Goal: Information Seeking & Learning: Learn about a topic

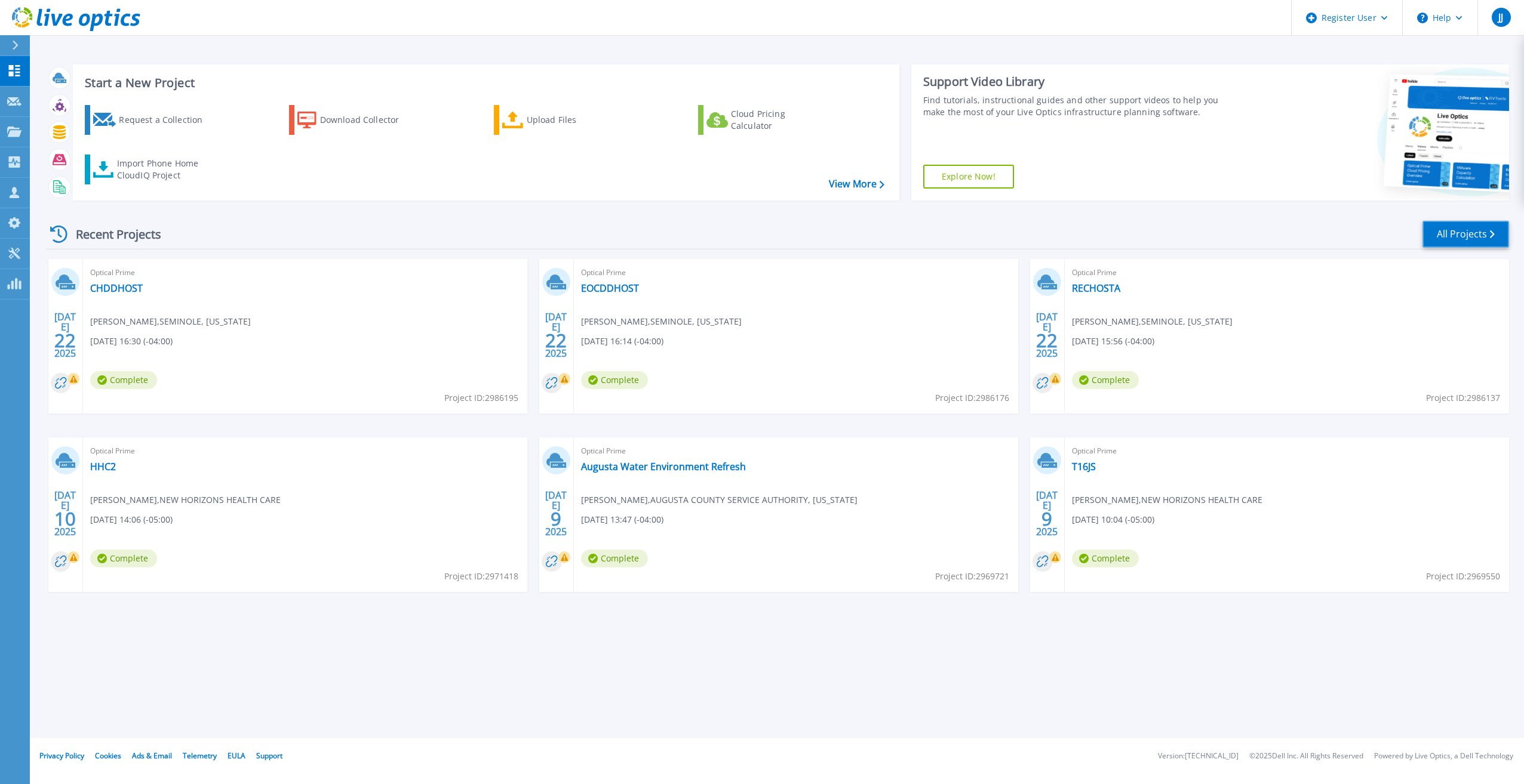
click at [1477, 238] on link "All Projects" at bounding box center [1466, 234] width 87 height 27
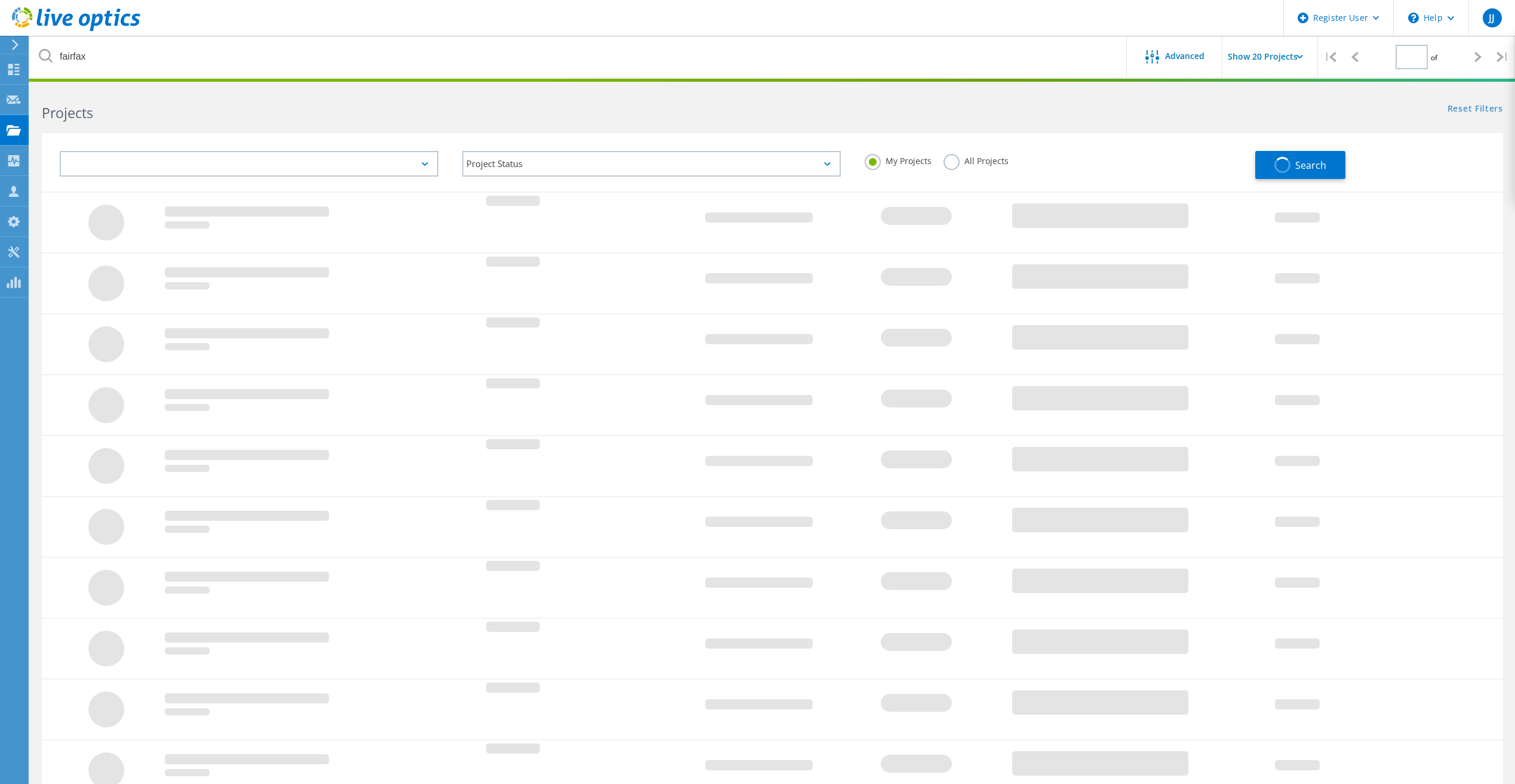
type input "1"
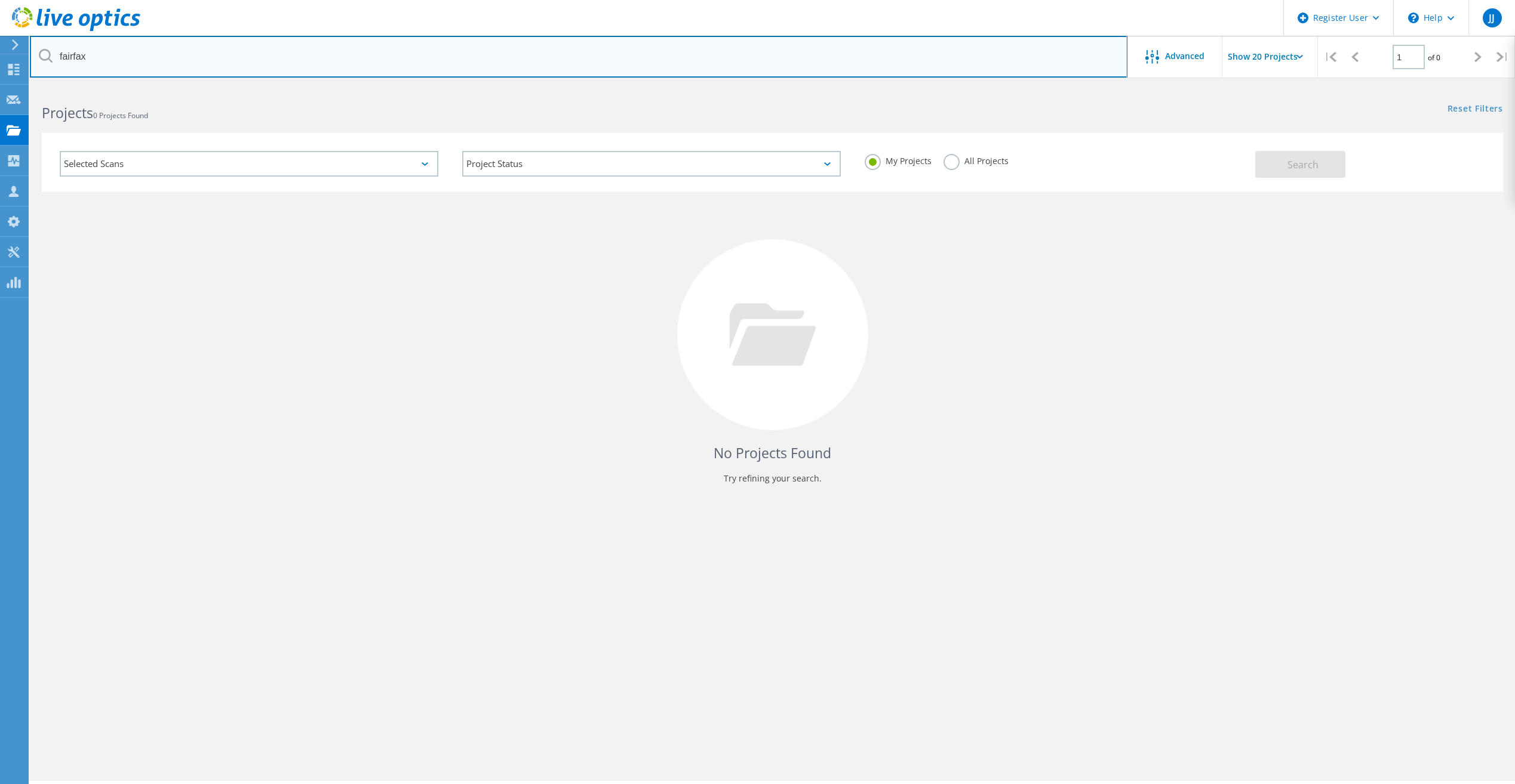
drag, startPoint x: 777, startPoint y: 66, endPoint x: 52, endPoint y: 62, distance: 725.0
click at [52, 62] on div "fairfax" at bounding box center [578, 56] width 1097 height 42
type input "\"
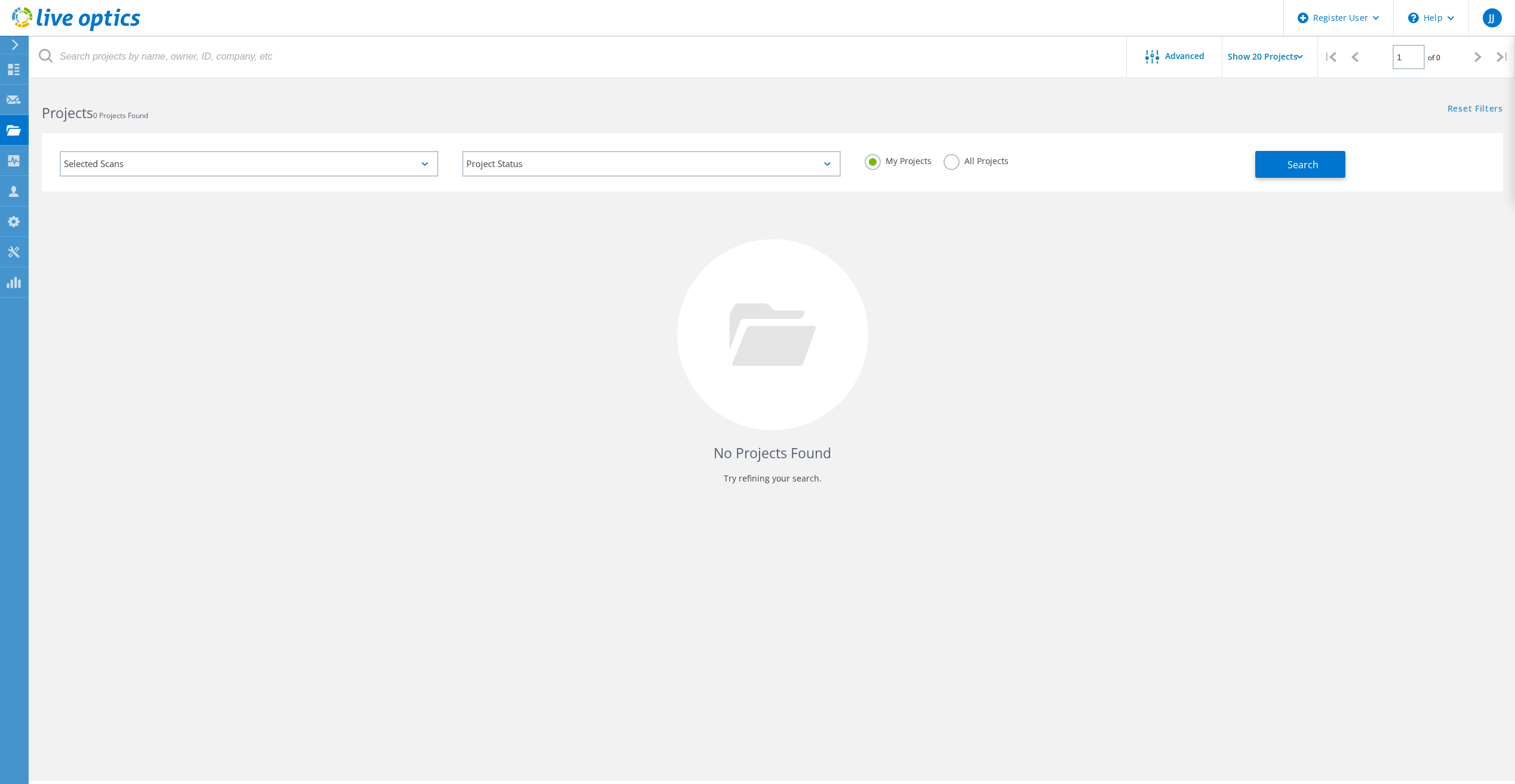
click at [679, 265] on div "No Projects Found Try refining your search." at bounding box center [772, 346] width 1461 height 309
click at [952, 161] on label "All Projects" at bounding box center [976, 160] width 65 height 11
click at [0, 0] on input "All Projects" at bounding box center [0, 0] width 0 height 0
click at [1294, 170] on span "Search" at bounding box center [1303, 165] width 31 height 13
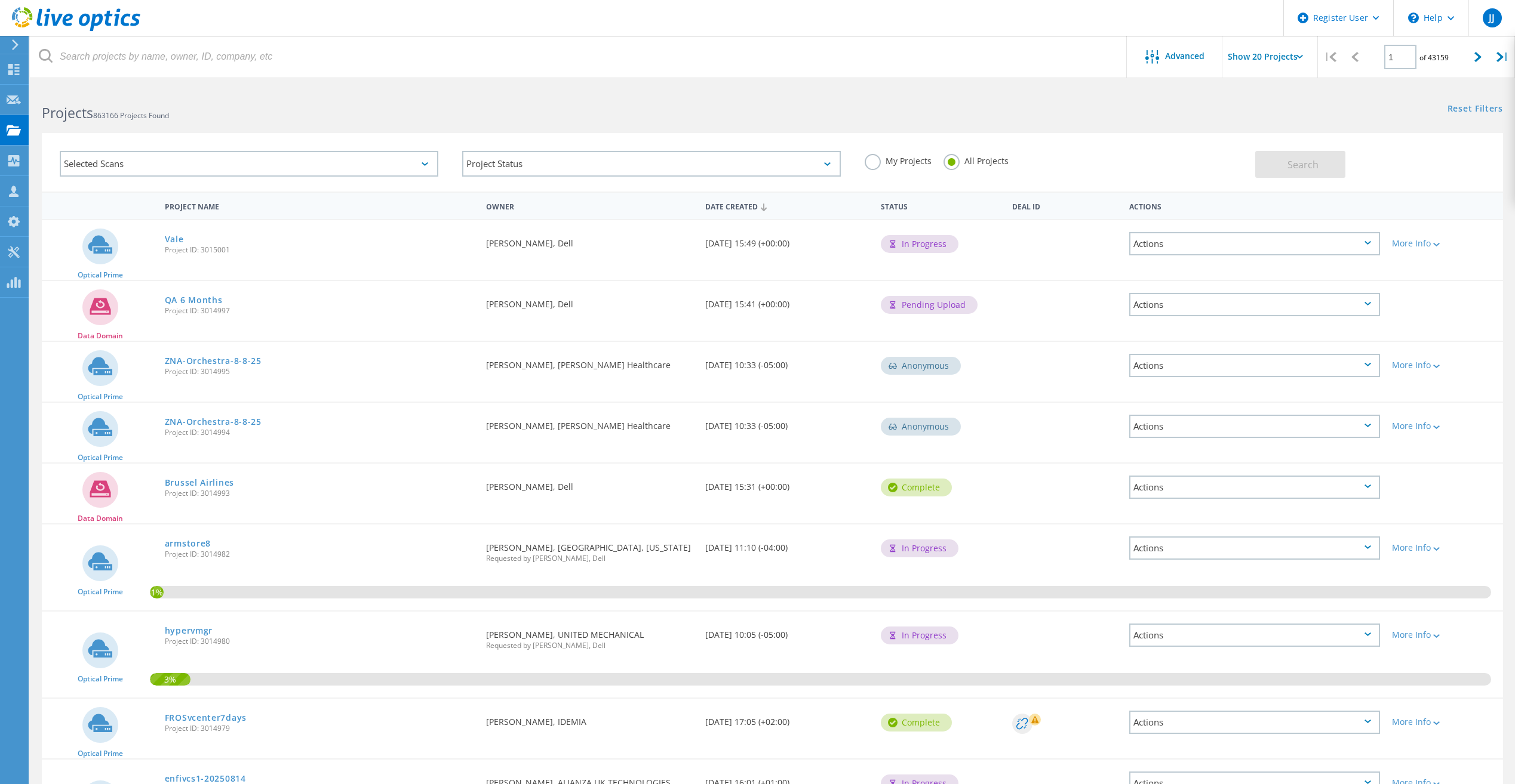
click at [72, 23] on icon at bounding box center [76, 19] width 128 height 24
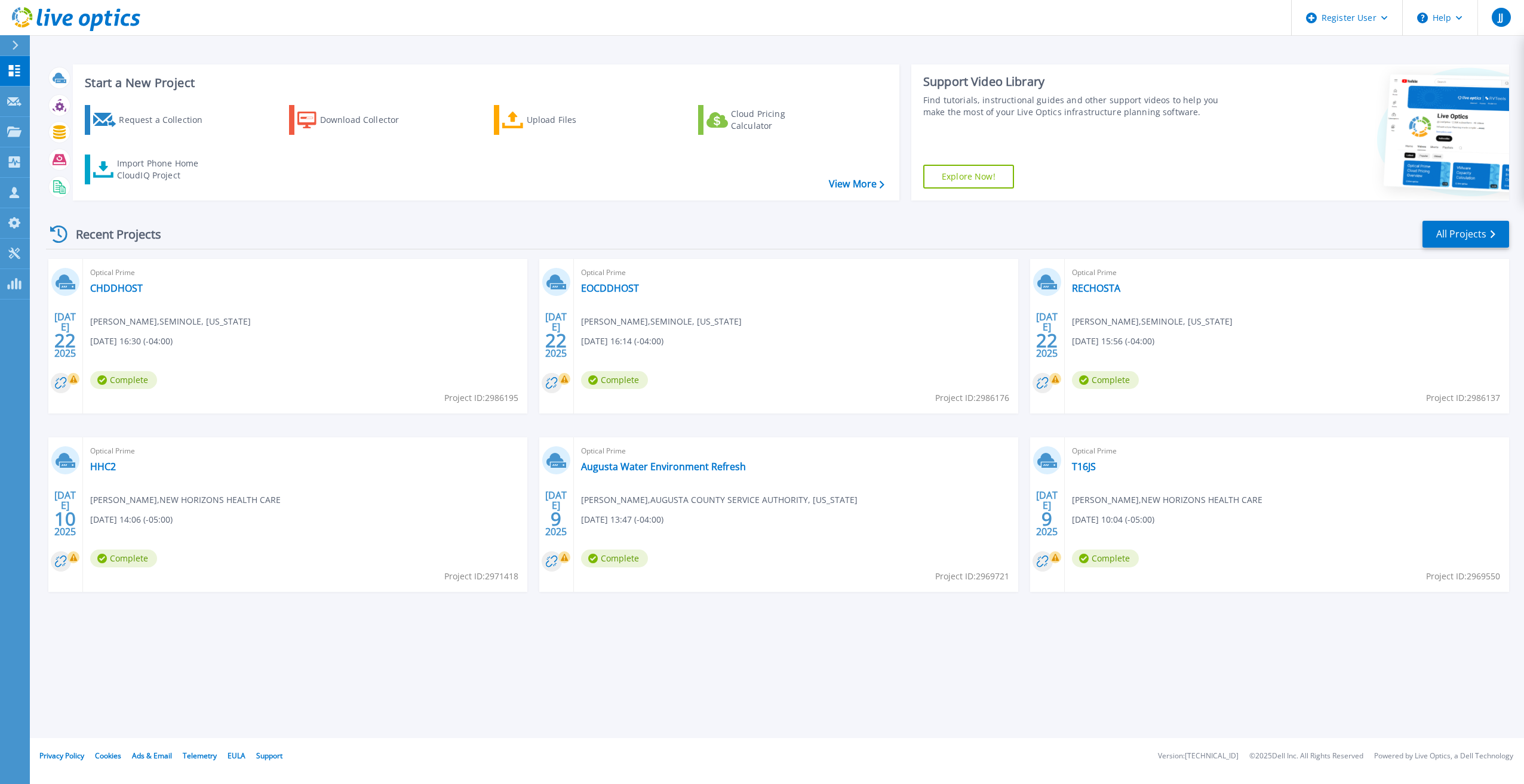
click at [22, 43] on div at bounding box center [20, 45] width 19 height 21
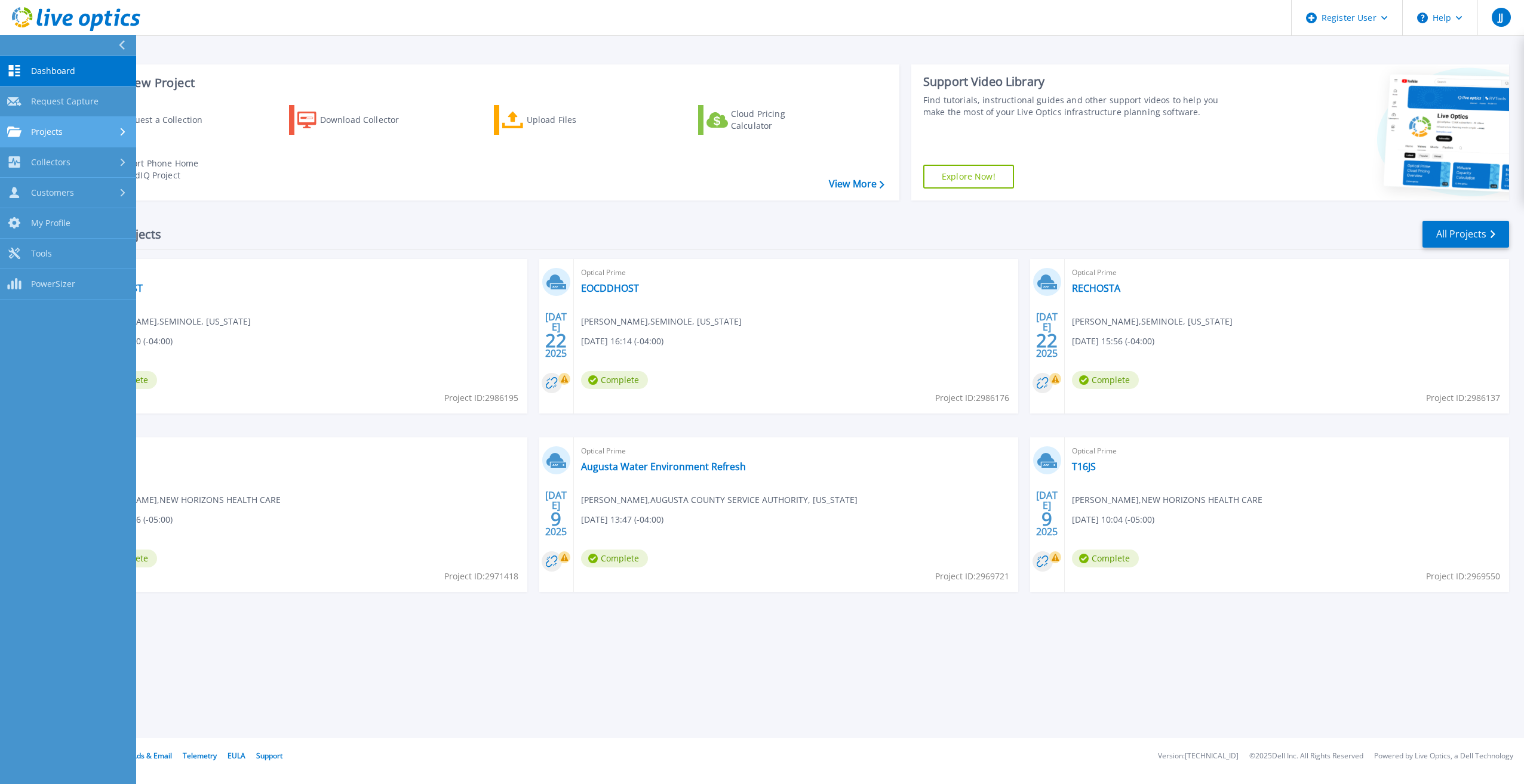
click at [56, 121] on link "Projects Projects" at bounding box center [68, 132] width 136 height 31
click at [91, 164] on link "Search Projects" at bounding box center [68, 162] width 136 height 31
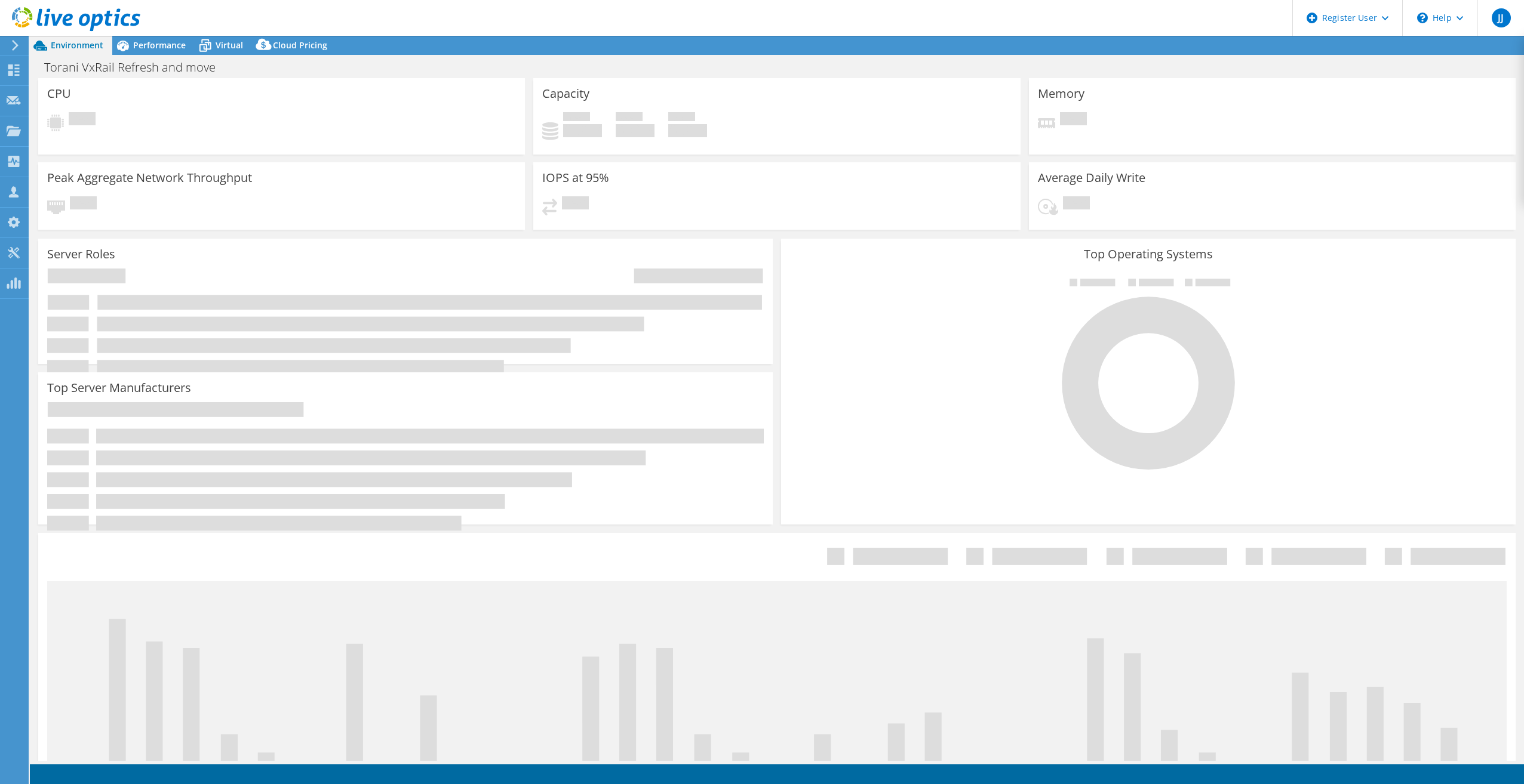
select select "USWest"
select select "USD"
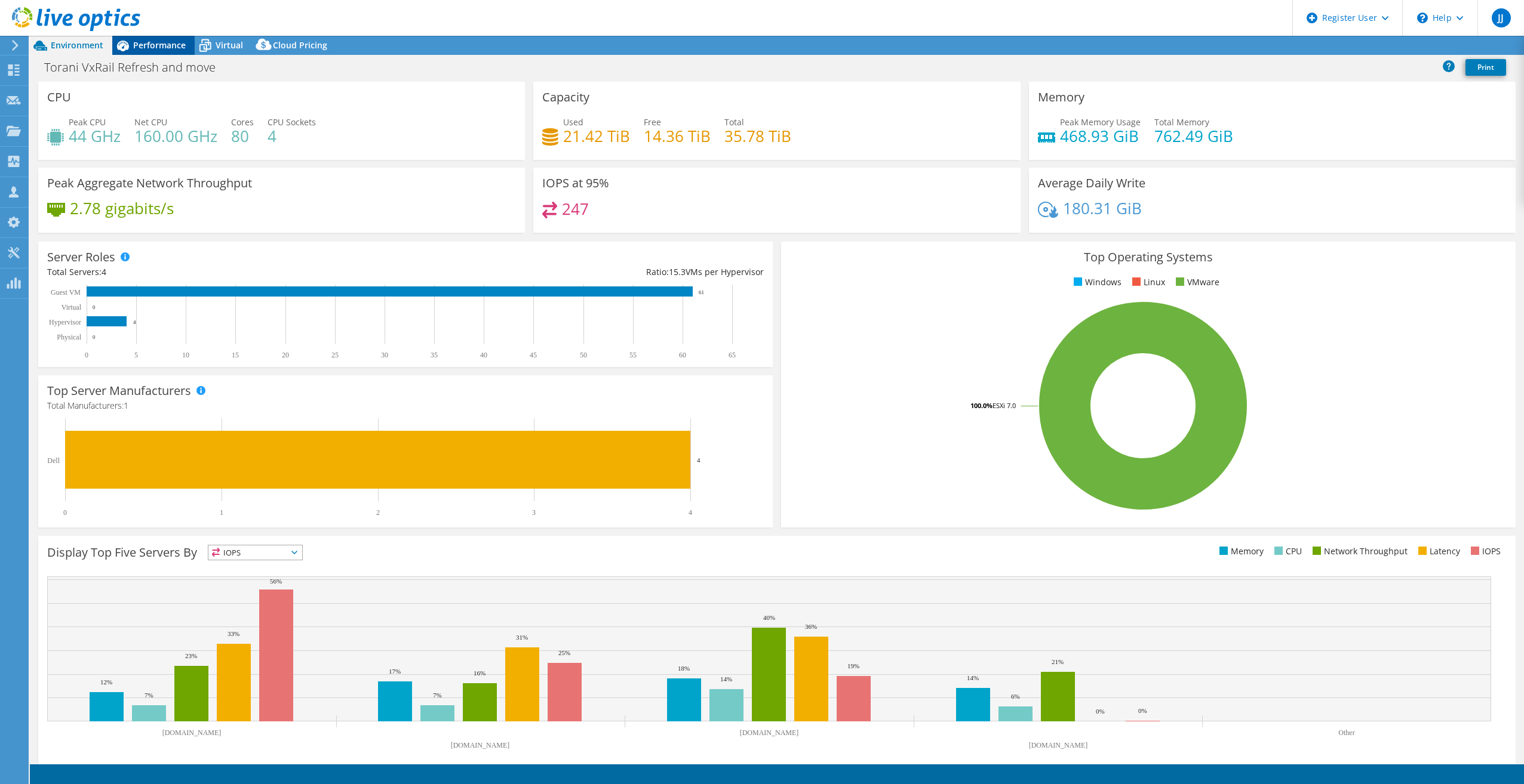
click at [141, 44] on span "Performance" at bounding box center [160, 45] width 53 height 11
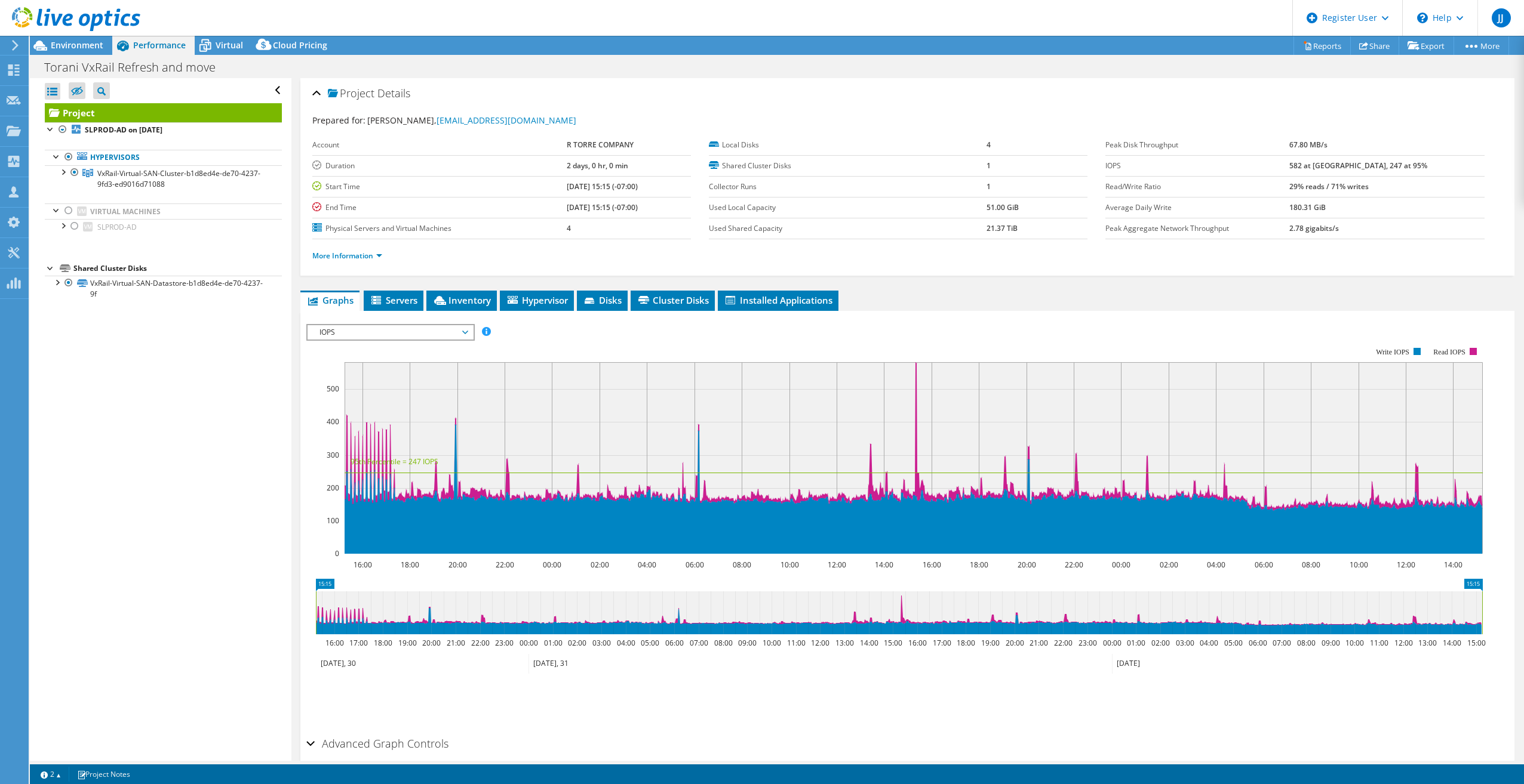
click at [413, 324] on div "IOPS IOPS Disk Throughput IO Size Latency Queue Depth CPU Percentage Memory Pag…" at bounding box center [390, 333] width 168 height 17
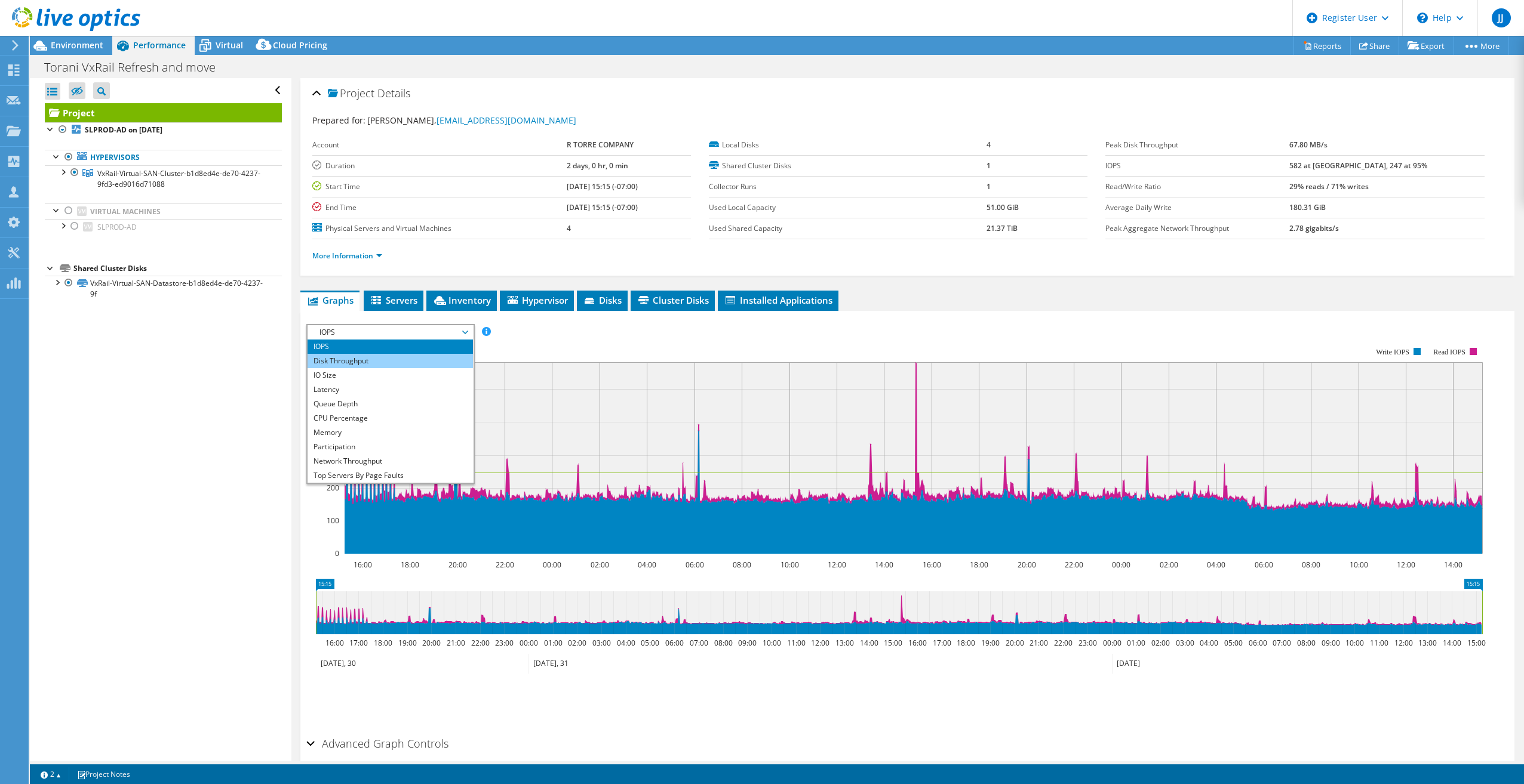
click at [363, 363] on li "Disk Throughput" at bounding box center [390, 361] width 165 height 14
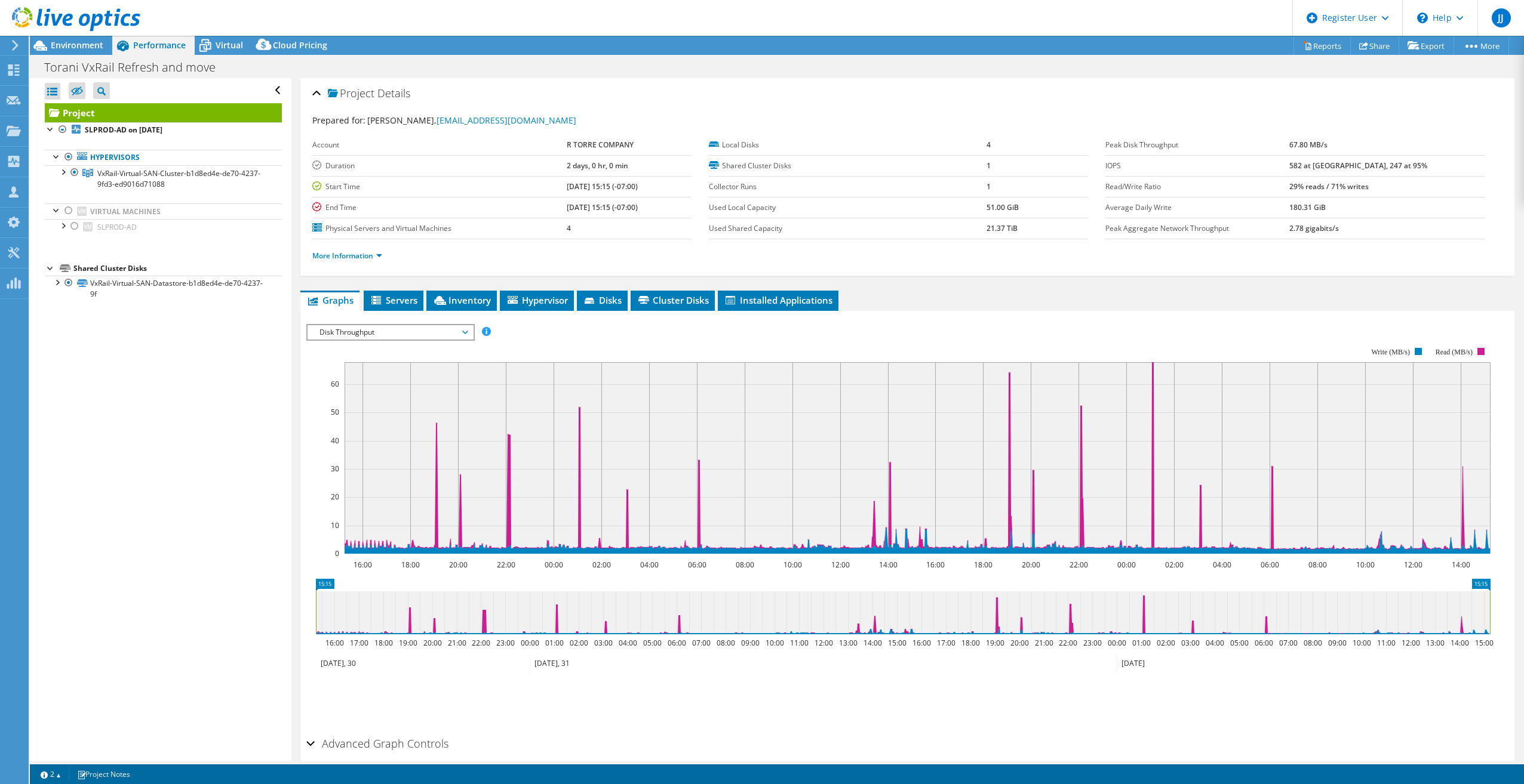
click at [424, 330] on span "Disk Throughput" at bounding box center [390, 332] width 153 height 14
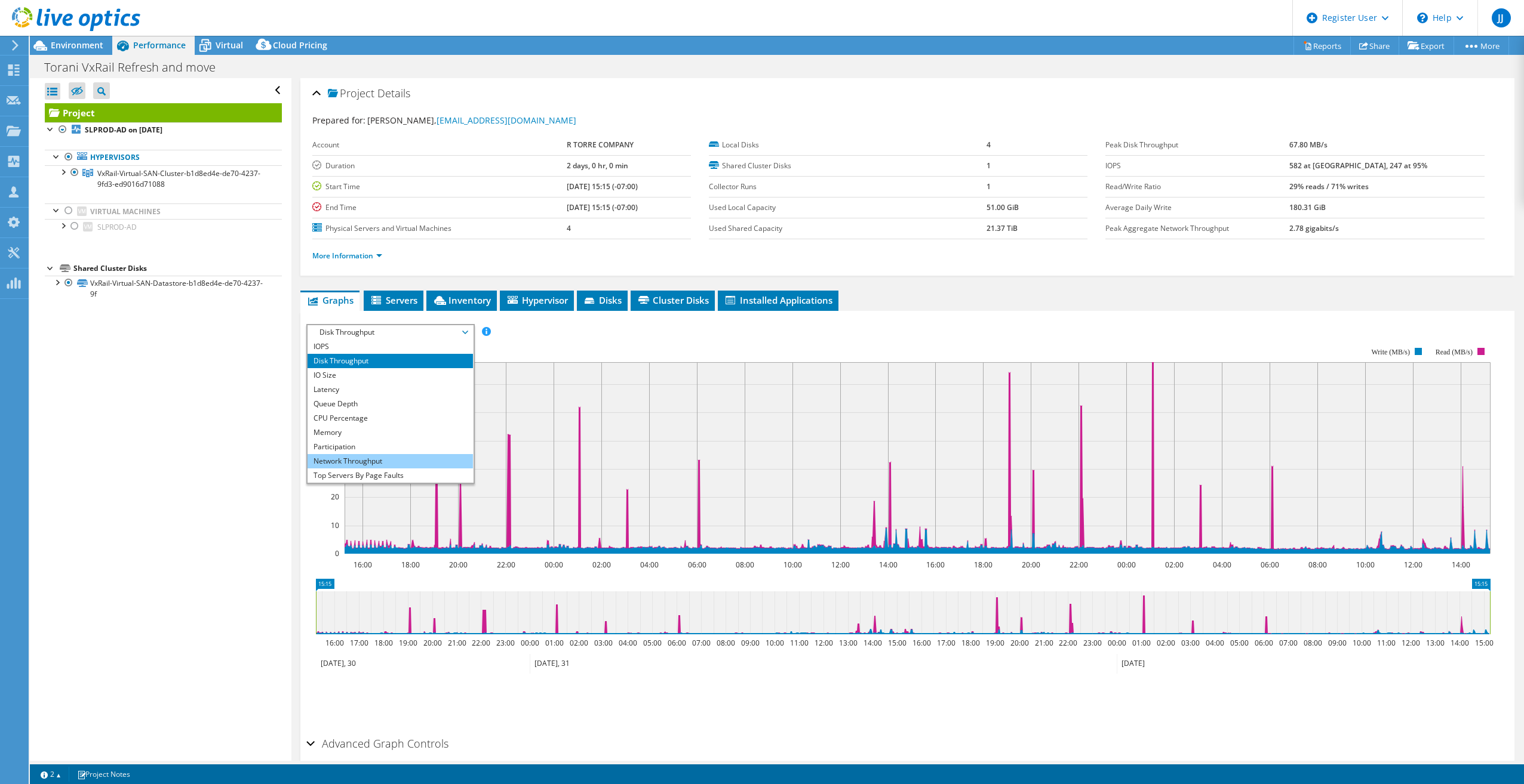
click at [403, 465] on li "Network Throughput" at bounding box center [390, 461] width 165 height 14
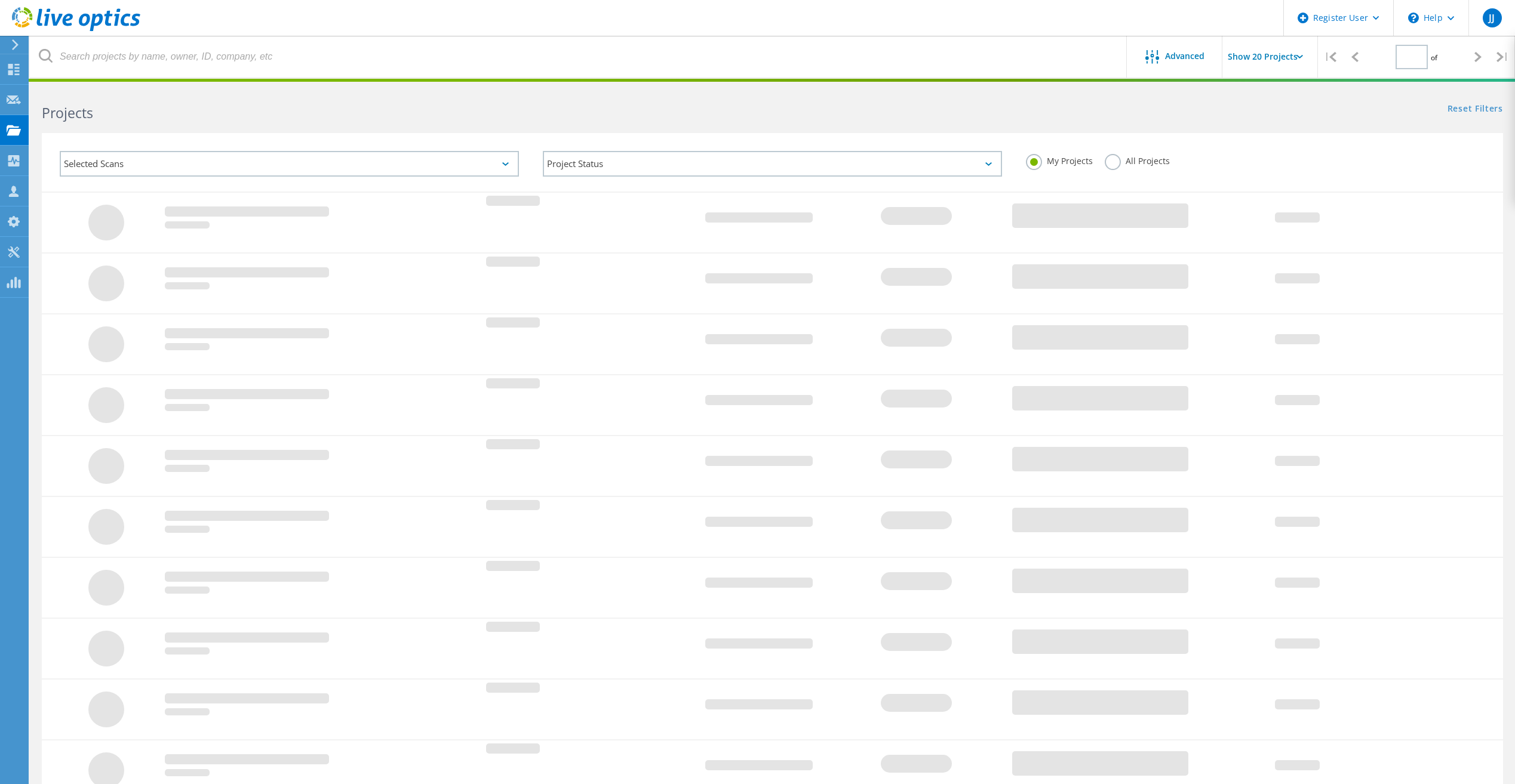
type input "1"
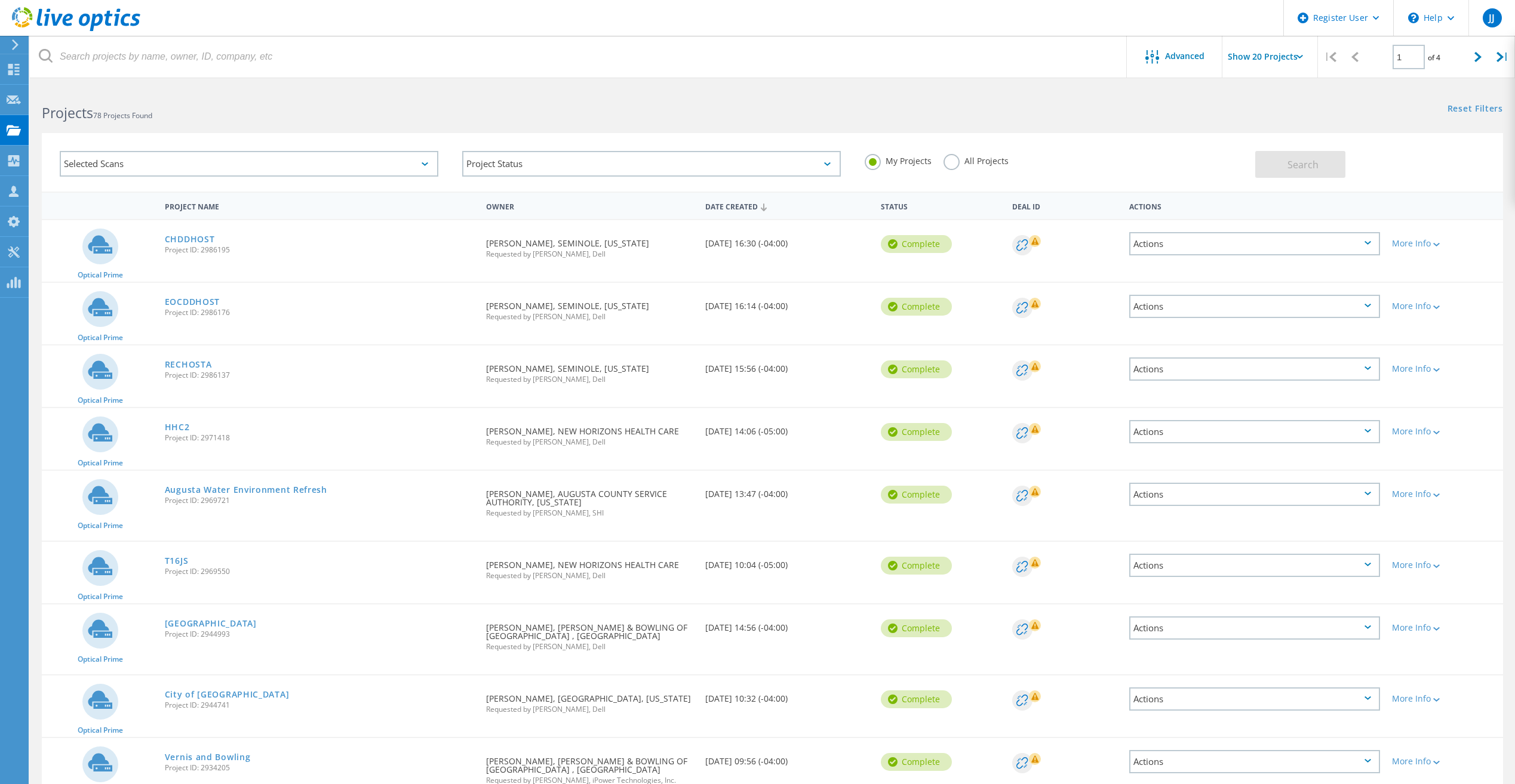
click at [949, 162] on label "All Projects" at bounding box center [976, 160] width 65 height 11
click at [0, 0] on input "All Projects" at bounding box center [0, 0] width 0 height 0
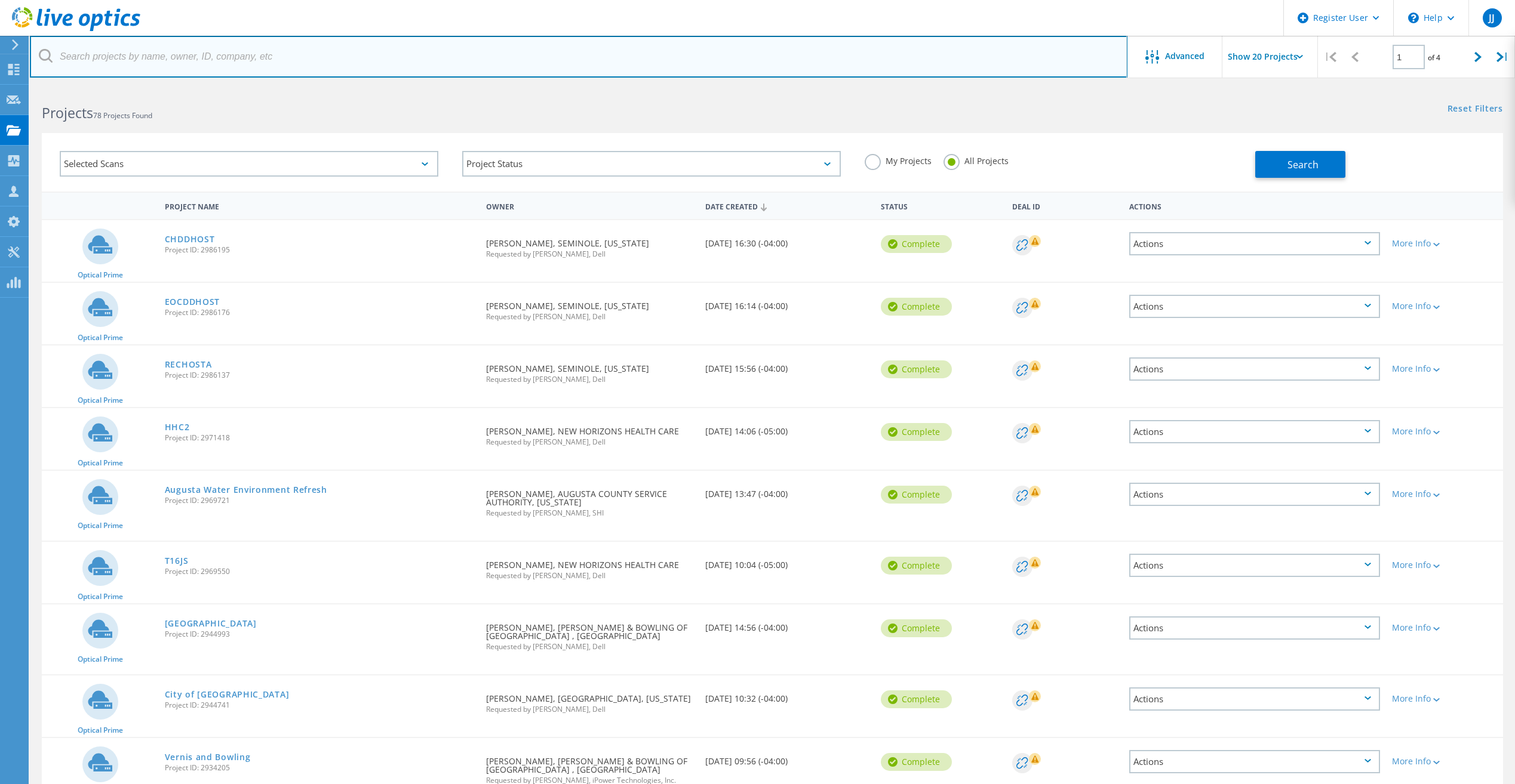
click at [212, 55] on input "text" at bounding box center [579, 56] width 1098 height 42
paste input "[EMAIL_ADDRESS][DOMAIN_NAME]"
click at [92, 60] on input "[EMAIL_ADDRESS][DOMAIN_NAME]" at bounding box center [579, 56] width 1098 height 42
type input "@[DOMAIN_NAME]"
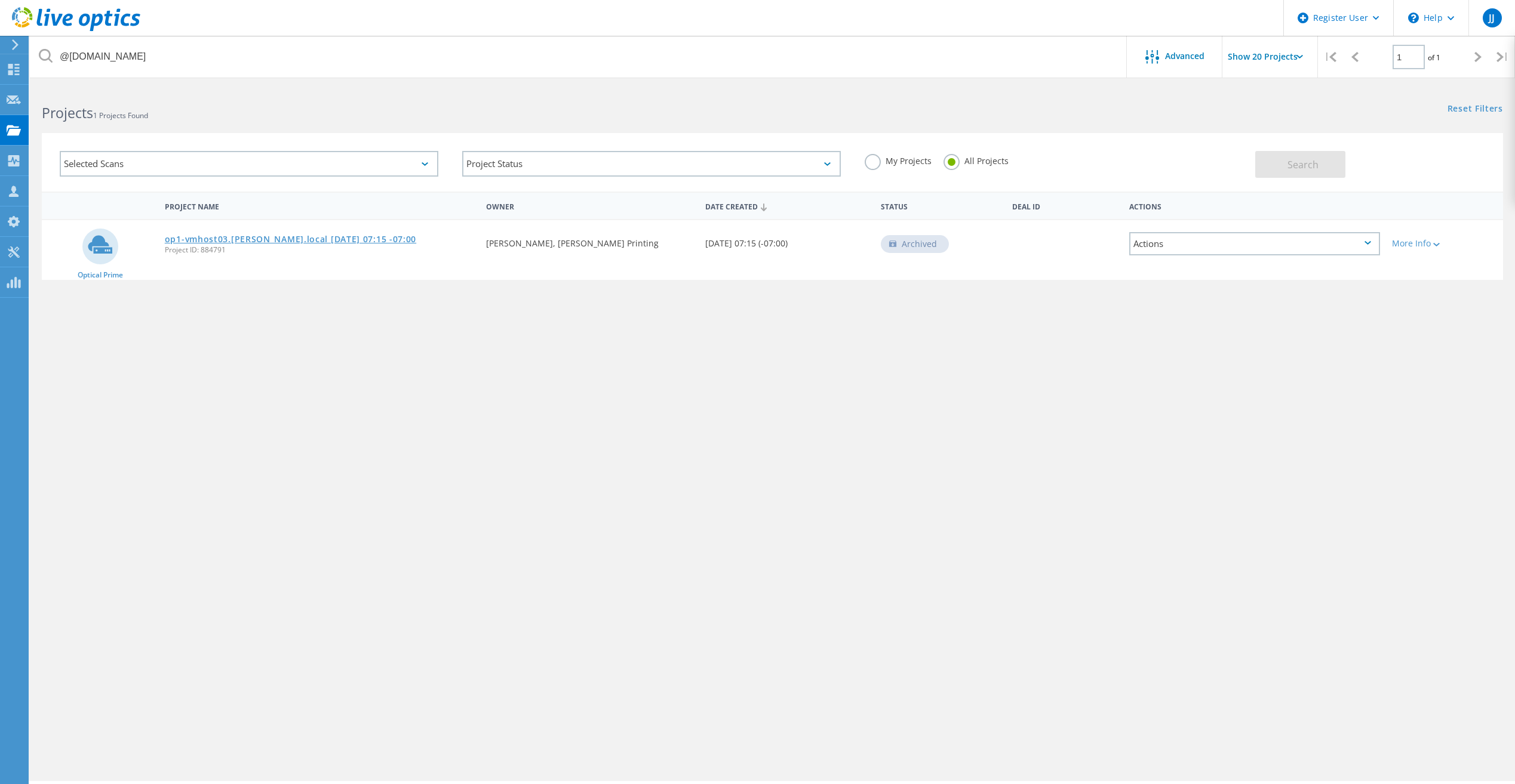
click at [253, 243] on link "op1-vmhost03.[PERSON_NAME].local [DATE] 07:15 -07:00" at bounding box center [290, 239] width 251 height 9
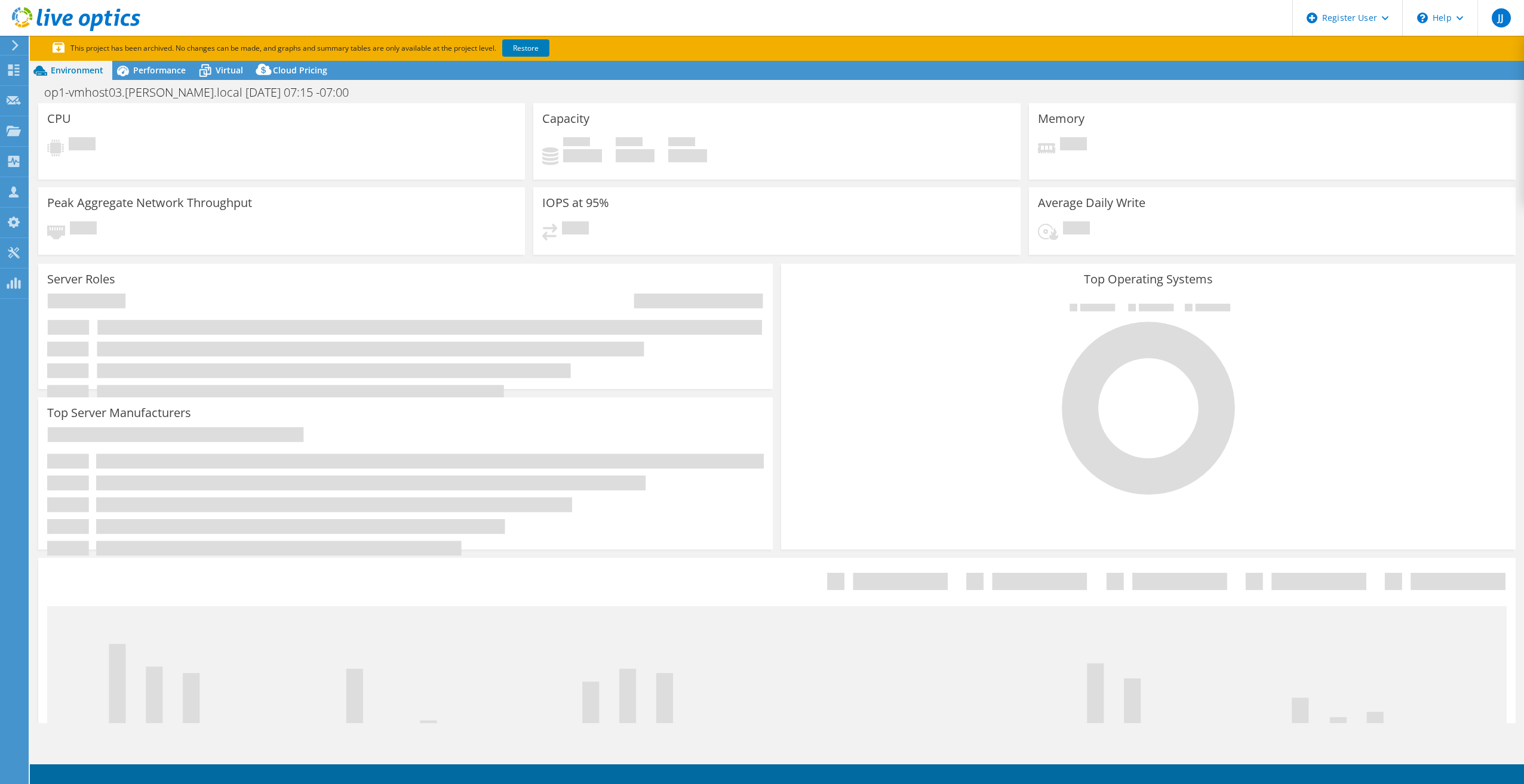
select select "USD"
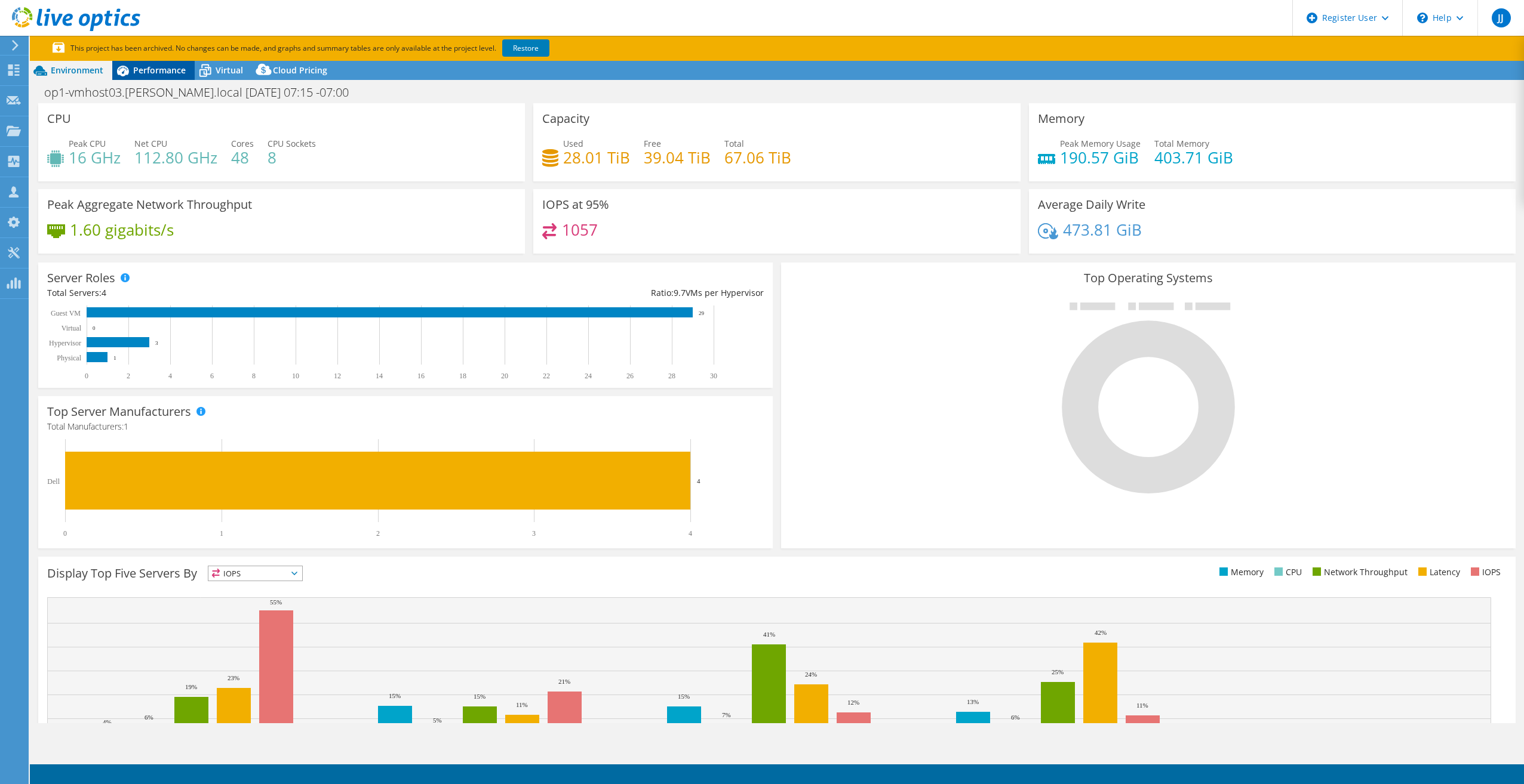
click at [160, 66] on span "Performance" at bounding box center [160, 70] width 53 height 11
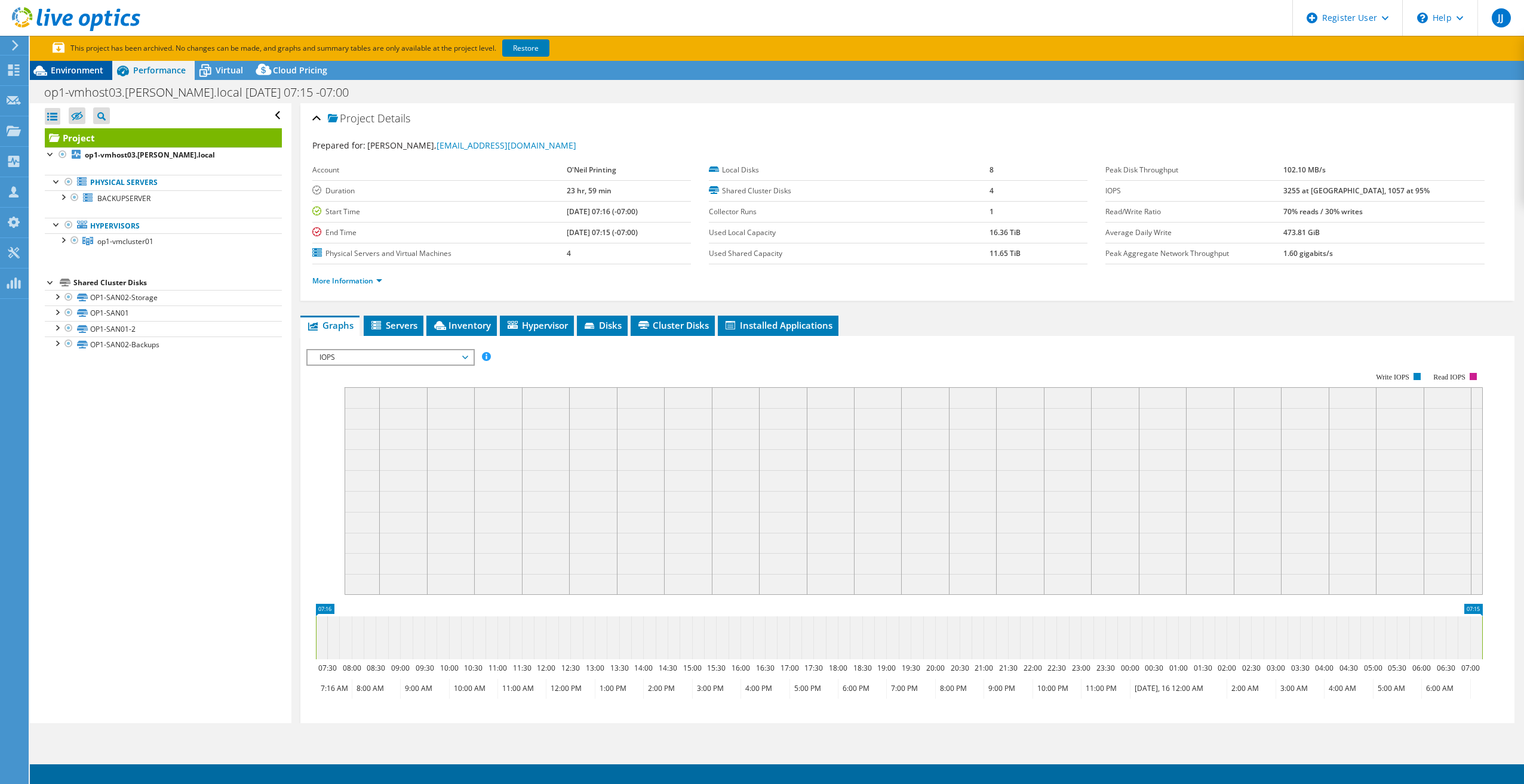
click at [97, 72] on span "Environment" at bounding box center [77, 70] width 53 height 11
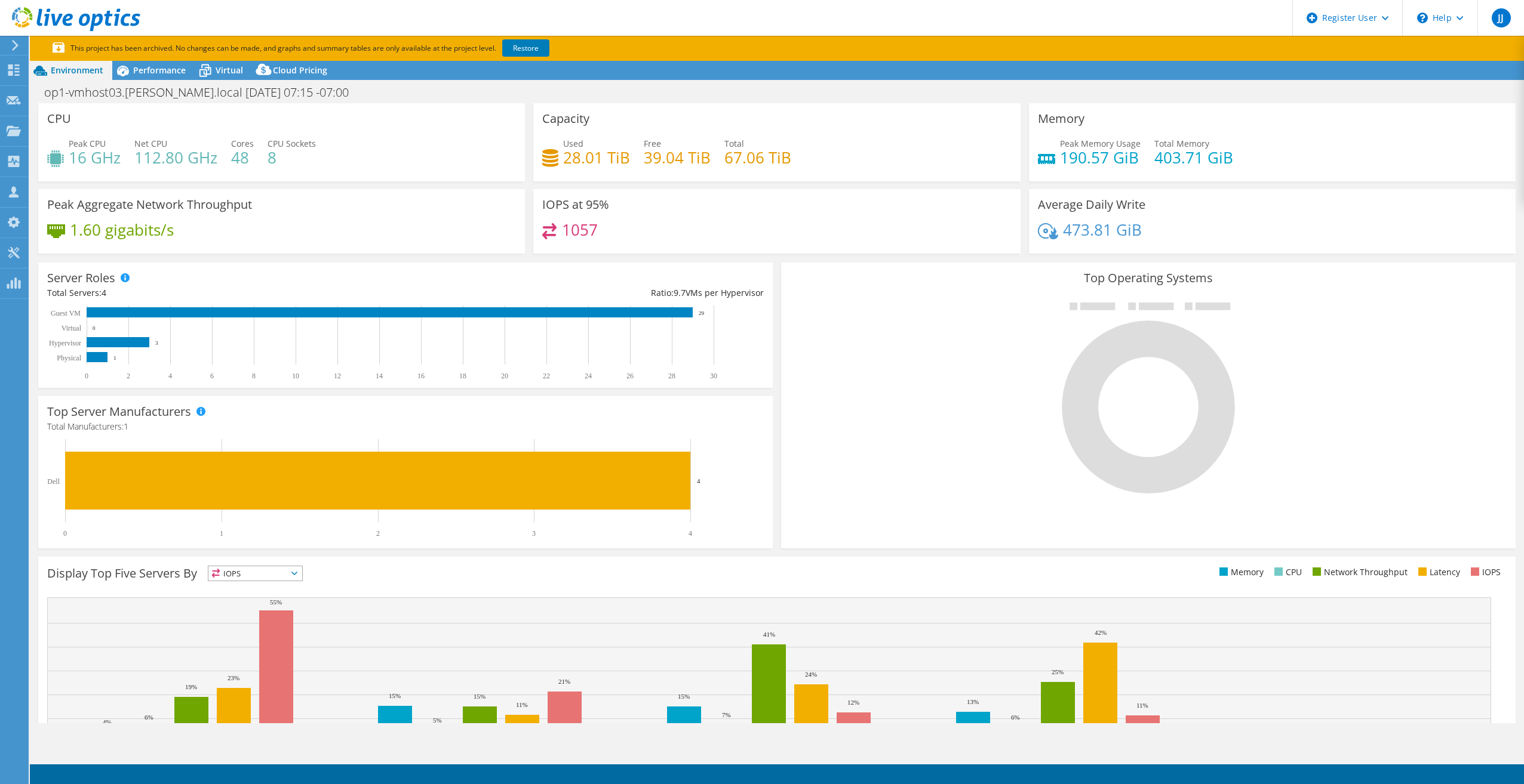
click at [1351, 296] on div "Top Operating Systems Windows Linux VMware" at bounding box center [1148, 405] width 735 height 286
